Goal: Information Seeking & Learning: Learn about a topic

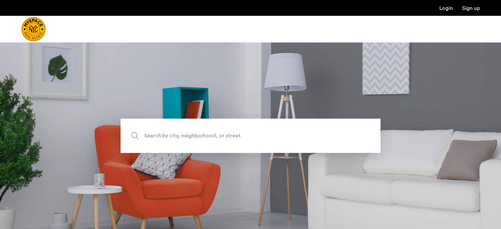
click at [227, 133] on span "Search by city, neighborhood, or street." at bounding box center [235, 135] width 182 height 9
click at [227, 133] on input "Search by city, neighborhood, or street." at bounding box center [251, 136] width 260 height 34
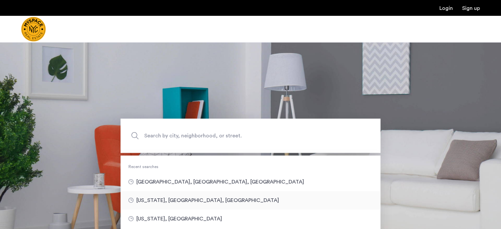
type input "**********"
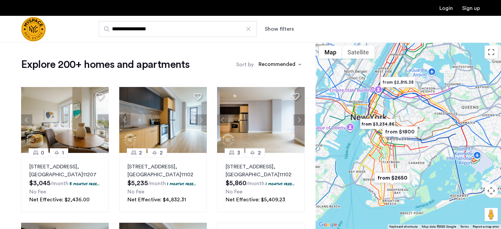
click at [268, 29] on button "Show filters" at bounding box center [279, 29] width 29 height 8
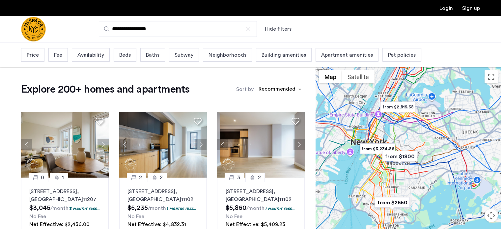
click at [39, 59] on div "Price" at bounding box center [32, 55] width 23 height 14
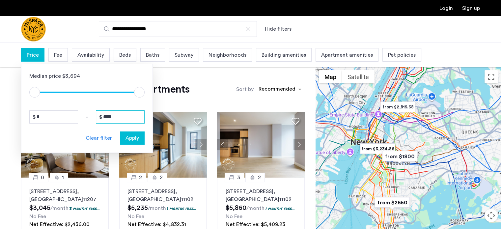
drag, startPoint x: 122, startPoint y: 116, endPoint x: 71, endPoint y: 123, distance: 51.2
click at [71, 123] on div "* - ****" at bounding box center [86, 116] width 115 height 13
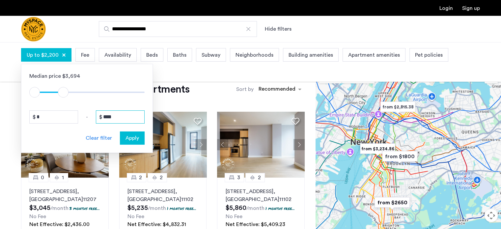
type input "****"
click at [135, 137] on span "Apply" at bounding box center [132, 138] width 14 height 8
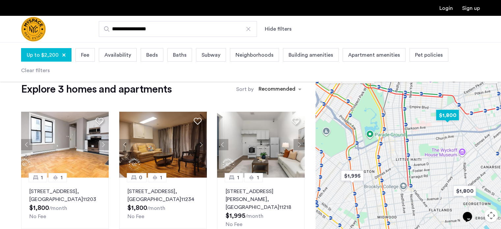
click at [448, 119] on img "$1,800" at bounding box center [447, 115] width 28 height 15
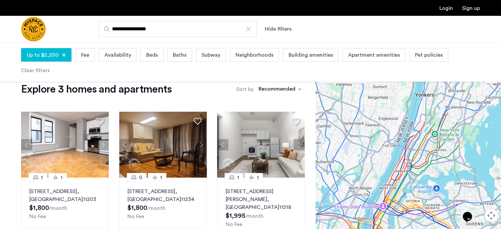
drag, startPoint x: 462, startPoint y: 107, endPoint x: 418, endPoint y: 155, distance: 65.7
click at [418, 155] on div at bounding box center [407, 160] width 185 height 187
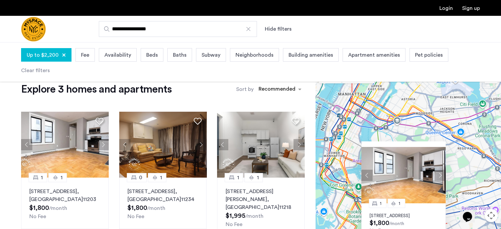
click at [414, 85] on div "1 1 92 East 53rd Street, Unit 4H, Brooklyn, NY 11203 $1,800 /month No Fee" at bounding box center [407, 160] width 185 height 187
click at [439, 209] on div "1 1 92 East 53rd Street, Unit 4H, Brooklyn, NY 11203 $1,800 /month No Fee" at bounding box center [403, 221] width 84 height 36
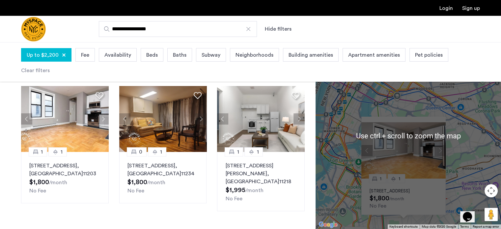
scroll to position [30, 0]
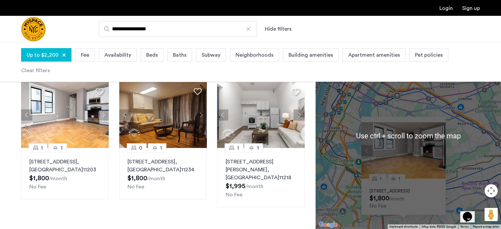
click at [463, 174] on div "1 1 92 East 53rd Street, Unit 4H, Brooklyn, NY 11203 $1,800 /month No Fee" at bounding box center [407, 135] width 185 height 187
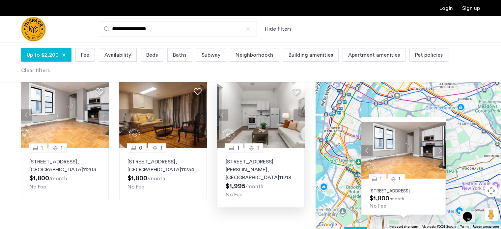
click at [259, 128] on img at bounding box center [261, 115] width 88 height 66
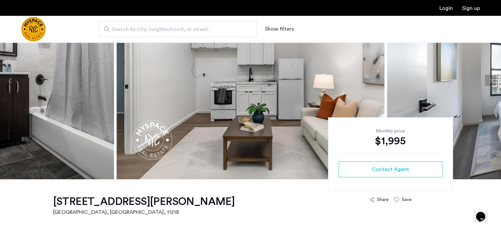
scroll to position [61, 0]
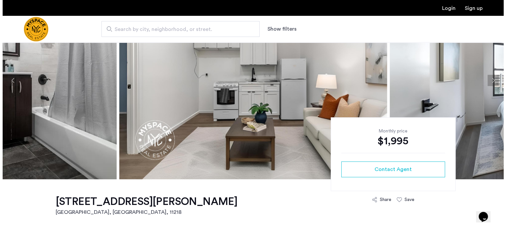
scroll to position [0, 0]
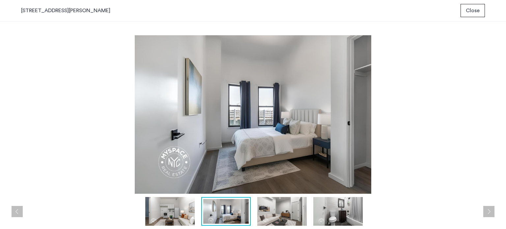
click at [250, 163] on img at bounding box center [253, 114] width 464 height 158
click at [490, 209] on button "Next apartment" at bounding box center [488, 211] width 11 height 11
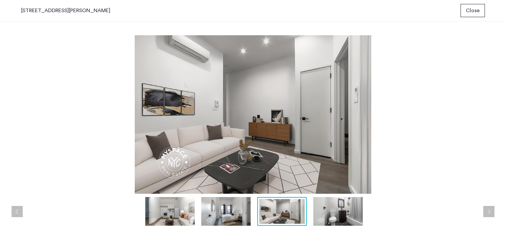
click at [490, 209] on button "Next apartment" at bounding box center [488, 211] width 11 height 11
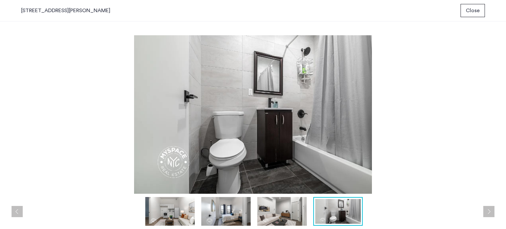
click at [490, 209] on button "Next apartment" at bounding box center [488, 211] width 11 height 11
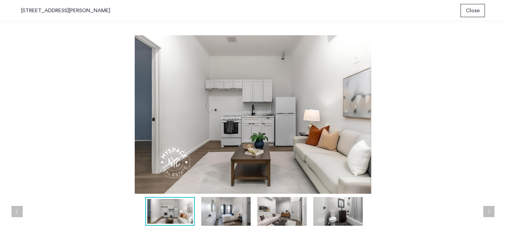
click at [490, 209] on button "Next apartment" at bounding box center [488, 211] width 11 height 11
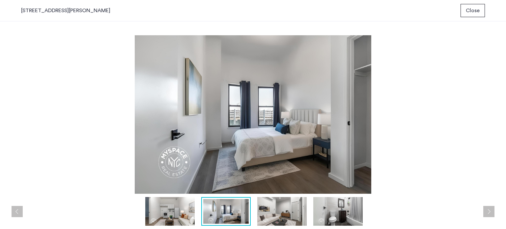
click at [490, 209] on button "Next apartment" at bounding box center [488, 211] width 11 height 11
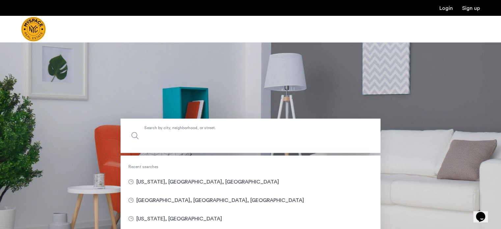
click at [258, 129] on label "Search by city, neighborhood, or street." at bounding box center [251, 136] width 260 height 34
click at [258, 129] on input "Search by city, neighborhood, or street." at bounding box center [251, 136] width 260 height 34
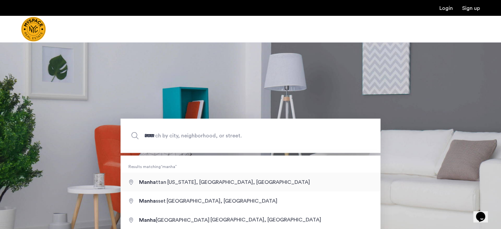
type input "**********"
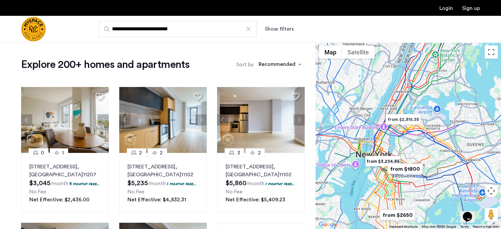
drag, startPoint x: 377, startPoint y: 92, endPoint x: 383, endPoint y: 131, distance: 40.0
